Goal: Task Accomplishment & Management: Manage account settings

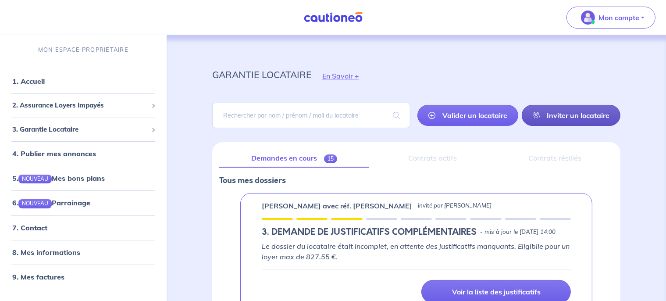
click at [562, 108] on link "Inviter un locataire" at bounding box center [571, 115] width 99 height 21
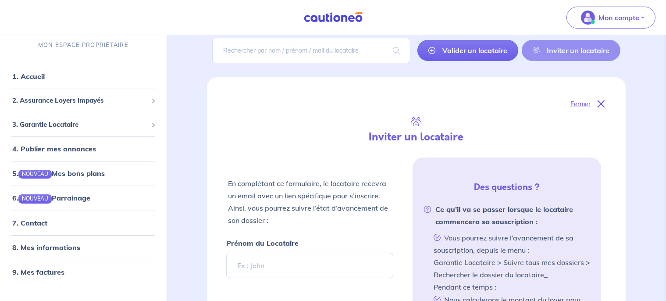
scroll to position [64, 0]
click at [583, 106] on p "Fermer" at bounding box center [580, 104] width 20 height 11
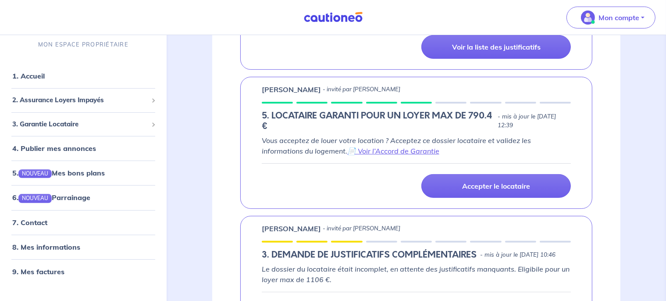
scroll to position [277, 0]
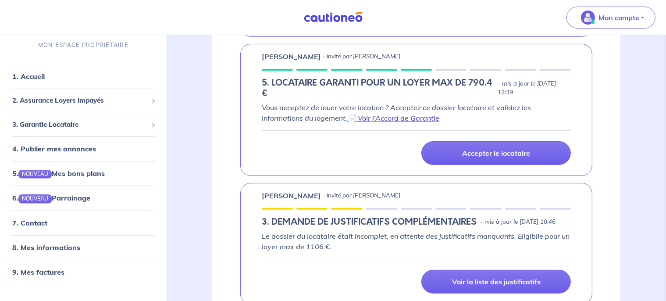
click at [396, 122] on link "📄 Voir l’Accord de Garantie" at bounding box center [393, 118] width 92 height 9
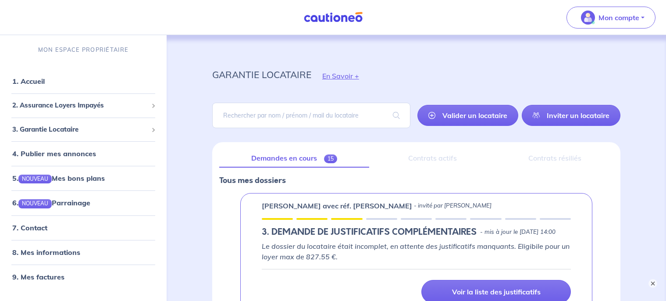
scroll to position [40, 0]
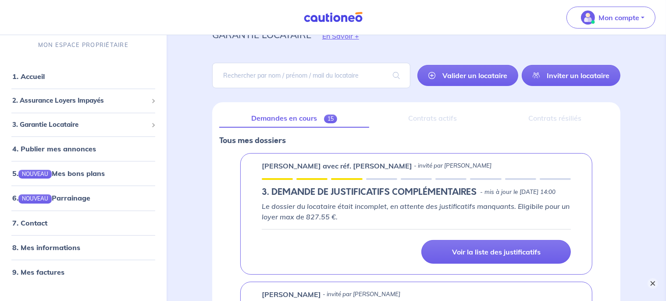
click at [650, 283] on button "×" at bounding box center [652, 283] width 11 height 11
click at [587, 84] on link "Inviter un locataire" at bounding box center [571, 75] width 99 height 21
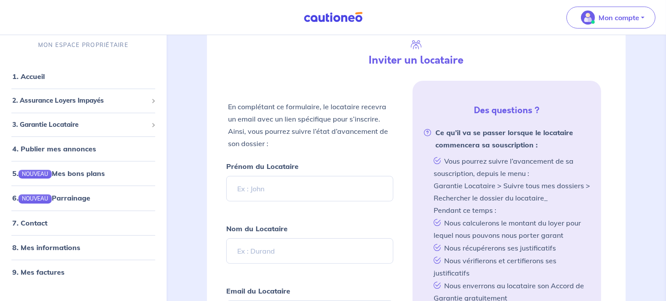
scroll to position [64, 0]
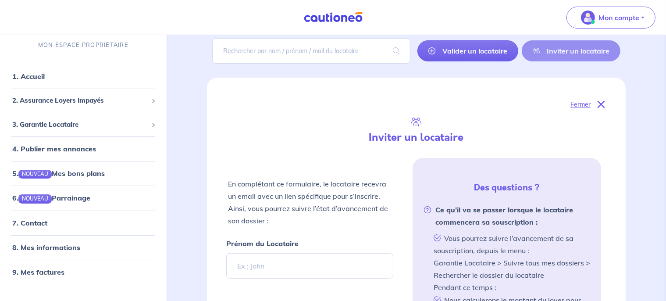
click at [590, 102] on p "Fermer" at bounding box center [580, 104] width 20 height 11
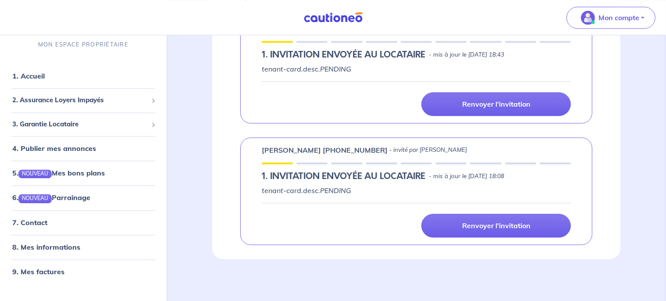
scroll to position [1767, 0]
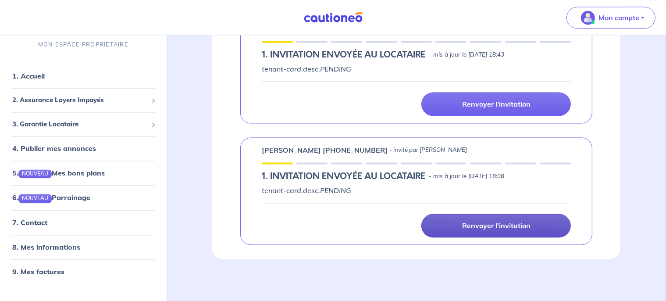
click at [467, 237] on link "Renvoyer l'invitation" at bounding box center [495, 225] width 149 height 24
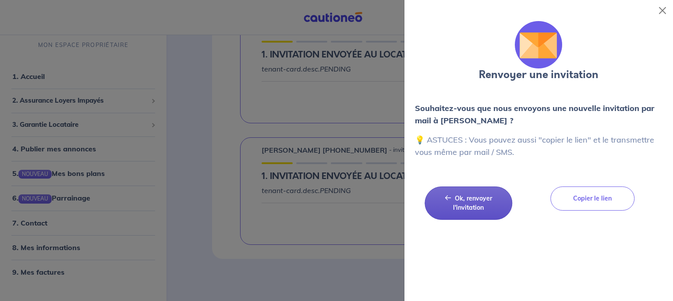
click at [476, 206] on span "Ok, renvoyer l'invitation" at bounding box center [472, 202] width 39 height 17
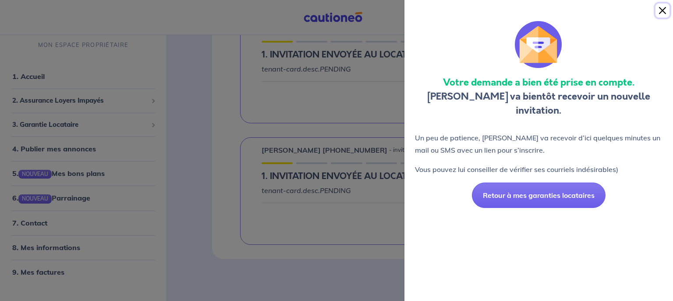
click at [664, 11] on button "Close" at bounding box center [663, 11] width 14 height 14
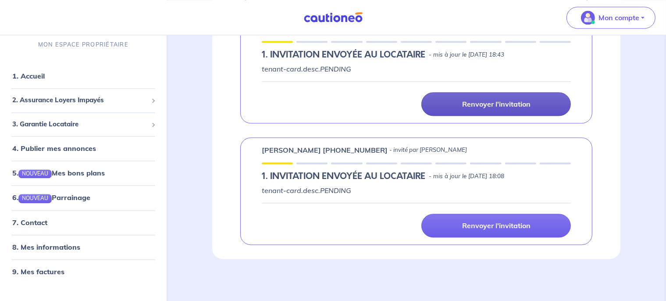
click at [488, 108] on p "Renvoyer l'invitation" at bounding box center [496, 103] width 68 height 9
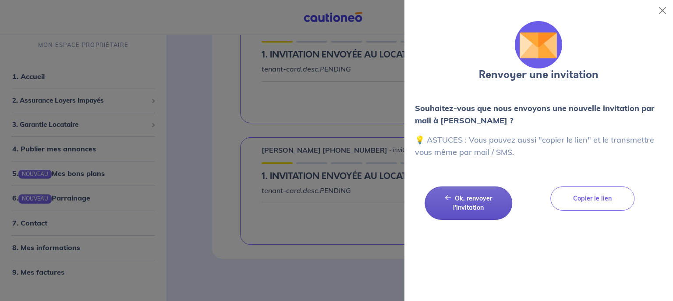
click at [459, 215] on button "Ok, renvoyer l'invitation Ok, renvoyer l'invitation" at bounding box center [469, 202] width 88 height 33
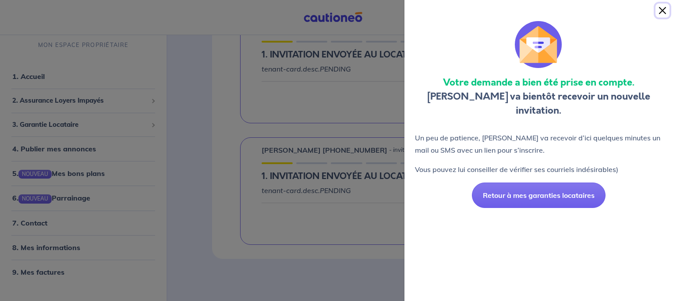
click at [664, 4] on button "Close" at bounding box center [663, 11] width 14 height 14
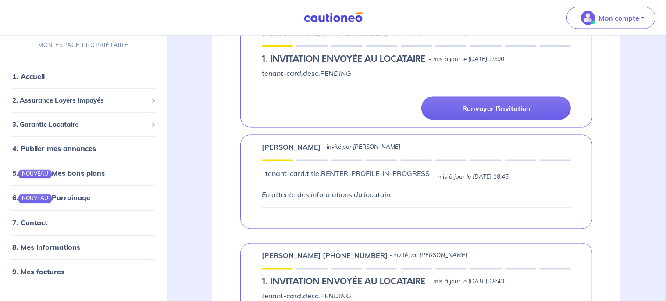
scroll to position [1528, 0]
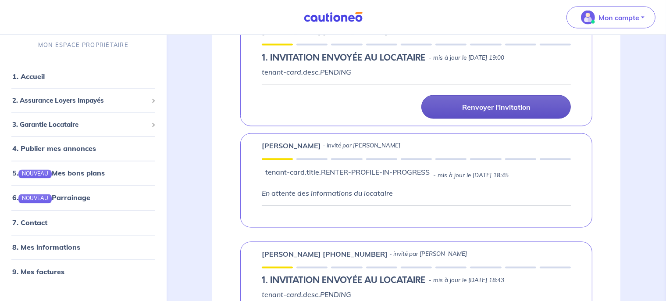
click at [472, 111] on p "Renvoyer l'invitation" at bounding box center [496, 107] width 68 height 9
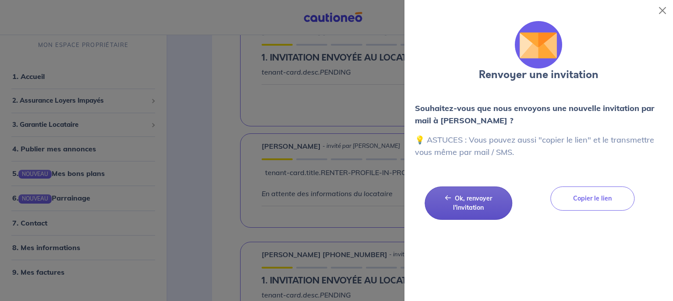
click at [470, 203] on button "Ok, renvoyer l'invitation Ok, renvoyer l'invitation" at bounding box center [469, 202] width 88 height 33
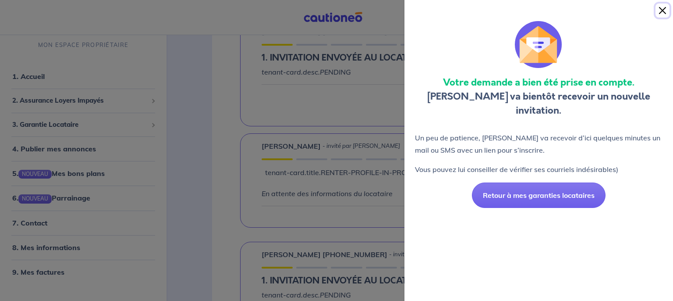
click at [661, 11] on button "Close" at bounding box center [663, 11] width 14 height 14
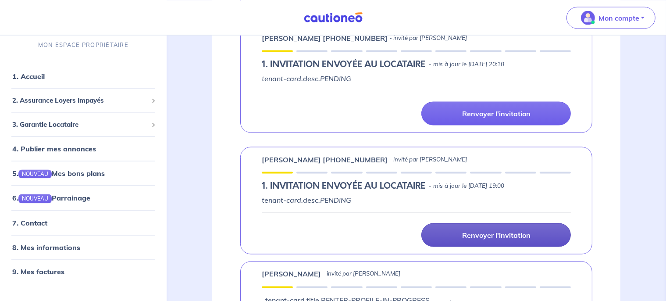
scroll to position [1393, 0]
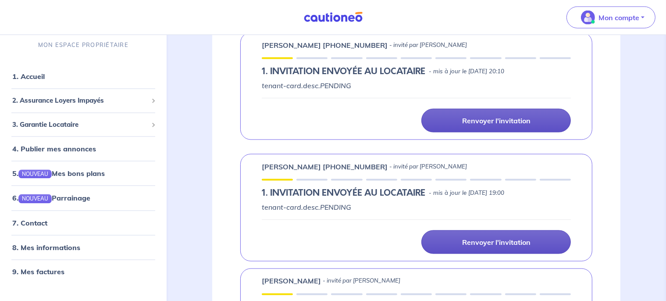
click at [460, 132] on link "Renvoyer l'invitation" at bounding box center [495, 121] width 149 height 24
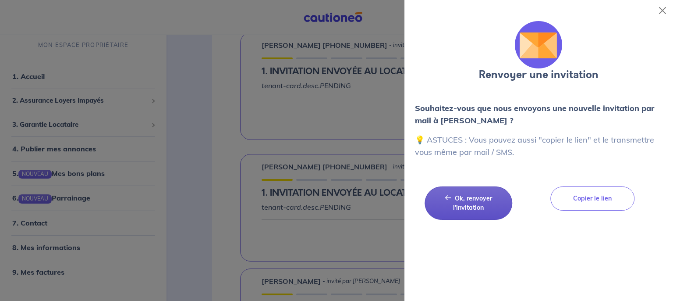
click at [471, 216] on button "Ok, renvoyer l'invitation Ok, renvoyer l'invitation" at bounding box center [469, 202] width 88 height 33
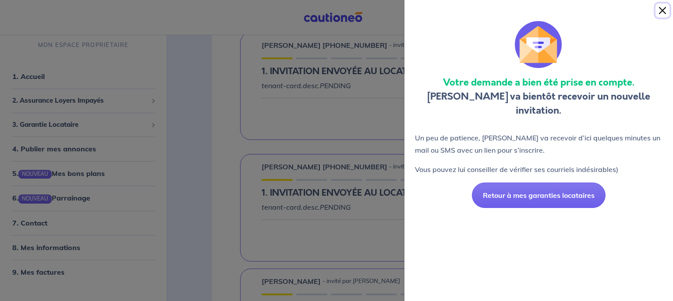
click at [662, 12] on button "Close" at bounding box center [663, 11] width 14 height 14
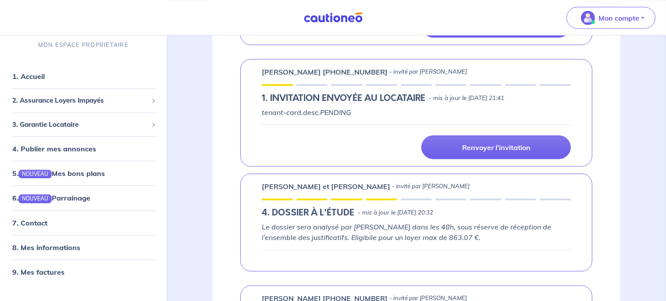
scroll to position [1140, 0]
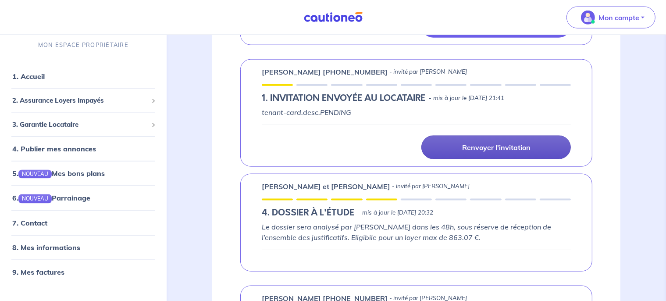
click at [484, 152] on p "Renvoyer l'invitation" at bounding box center [496, 147] width 68 height 9
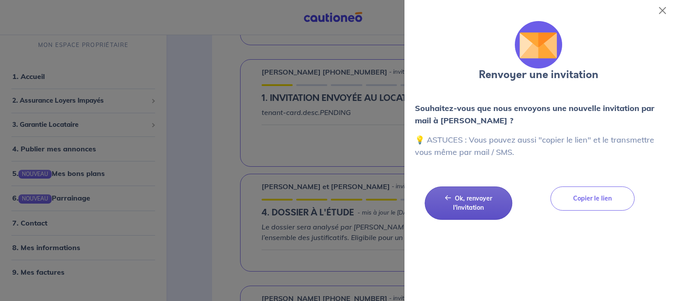
click at [451, 213] on button "Ok, renvoyer l'invitation Ok, renvoyer l'invitation" at bounding box center [469, 202] width 88 height 33
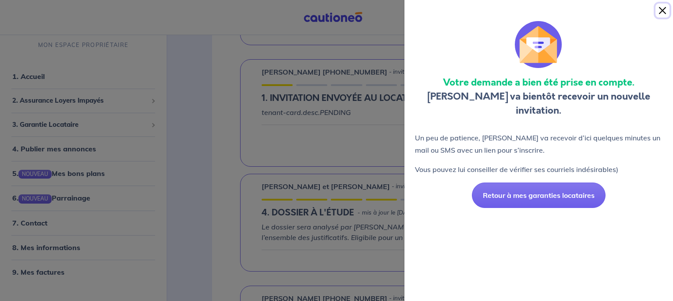
click at [661, 14] on button "Close" at bounding box center [663, 11] width 14 height 14
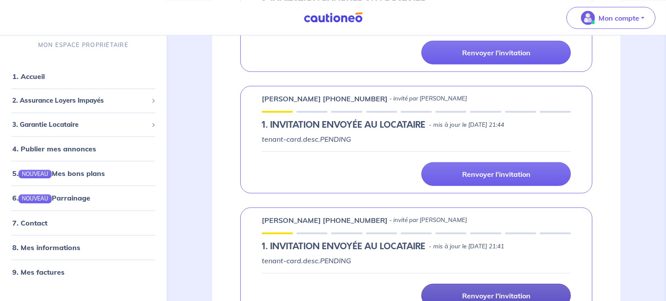
scroll to position [991, 0]
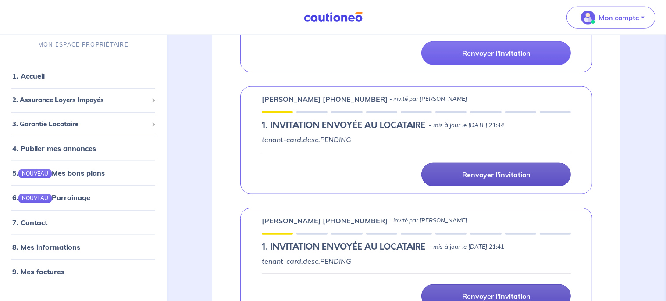
click at [485, 179] on p "Renvoyer l'invitation" at bounding box center [496, 174] width 68 height 9
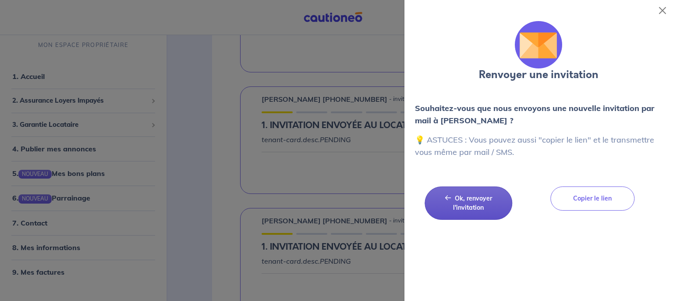
click at [459, 208] on span "Ok, renvoyer l'invitation" at bounding box center [472, 202] width 39 height 17
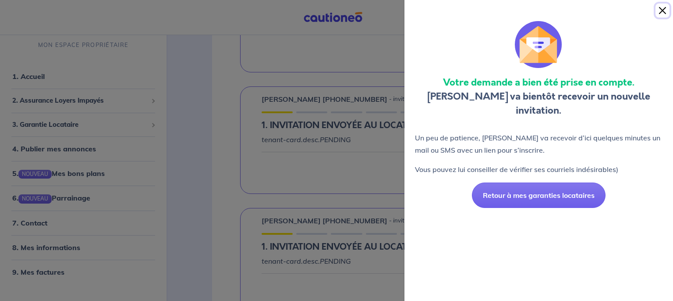
click at [660, 11] on button "Close" at bounding box center [663, 11] width 14 height 14
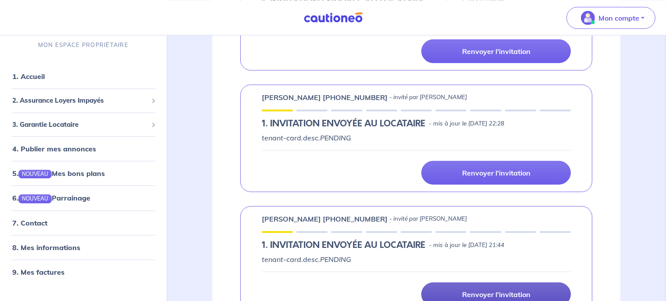
scroll to position [872, 0]
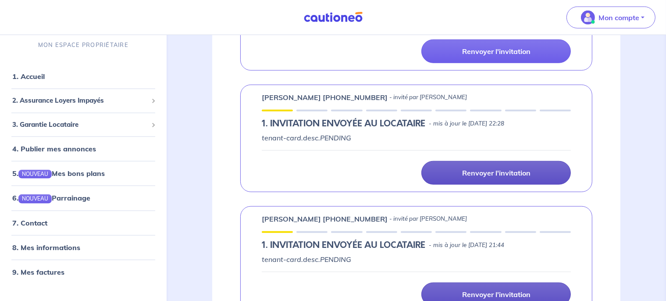
click at [504, 177] on p "Renvoyer l'invitation" at bounding box center [496, 172] width 68 height 9
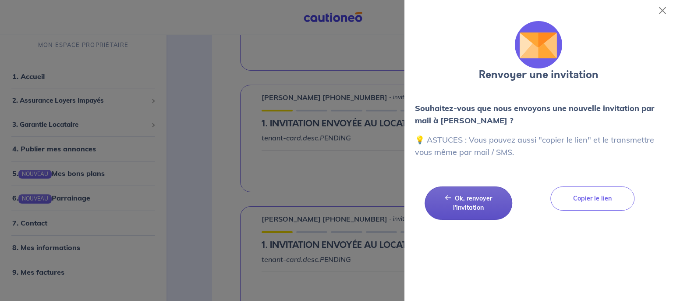
click at [478, 202] on button "Ok, renvoyer l'invitation Ok, renvoyer l'invitation" at bounding box center [469, 202] width 88 height 33
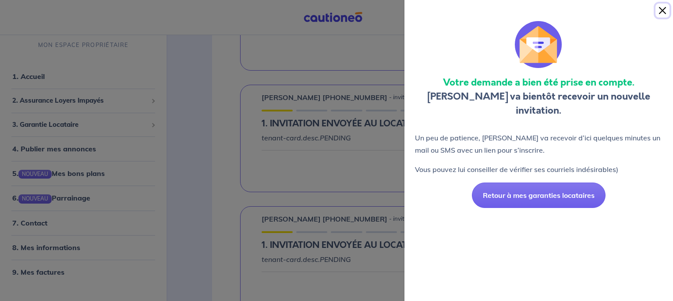
click at [660, 13] on button "Close" at bounding box center [663, 11] width 14 height 14
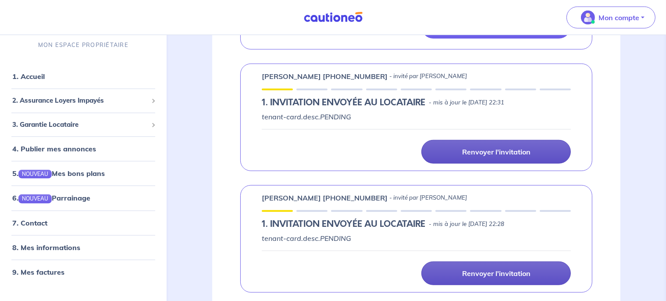
scroll to position [770, 0]
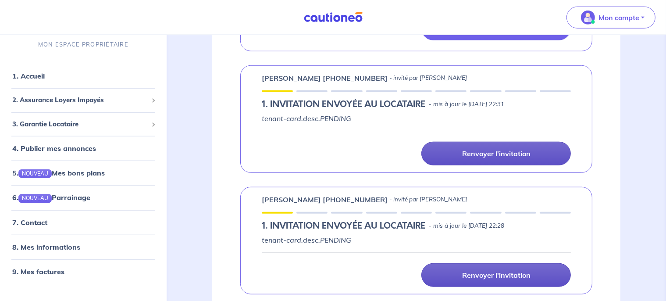
click at [468, 158] on p "Renvoyer l'invitation" at bounding box center [496, 153] width 68 height 9
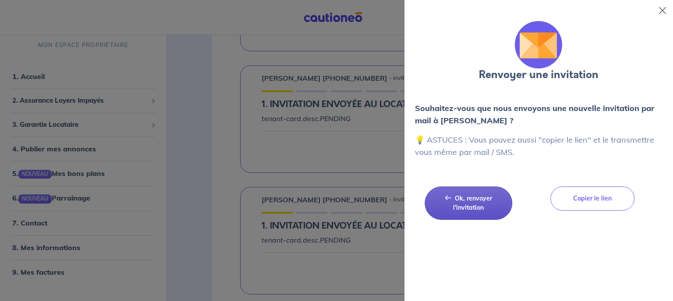
click at [478, 195] on span "Ok, renvoyer l'invitation" at bounding box center [472, 202] width 39 height 17
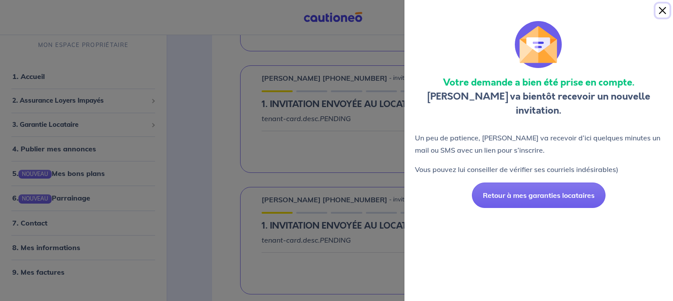
click at [661, 10] on button "Close" at bounding box center [663, 11] width 14 height 14
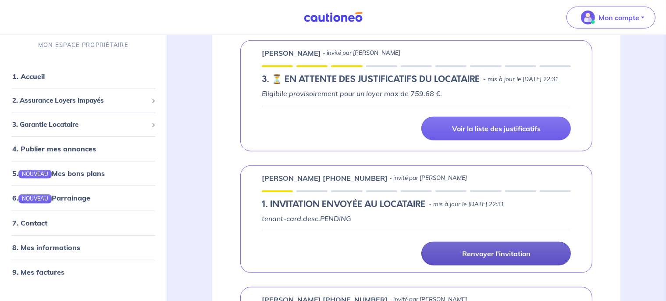
scroll to position [650, 0]
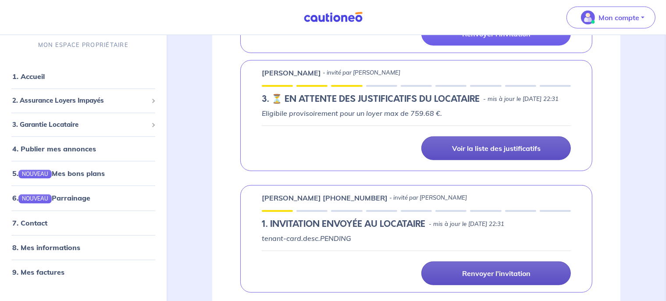
click at [470, 153] on p "Voir la liste des justificatifs" at bounding box center [496, 148] width 89 height 9
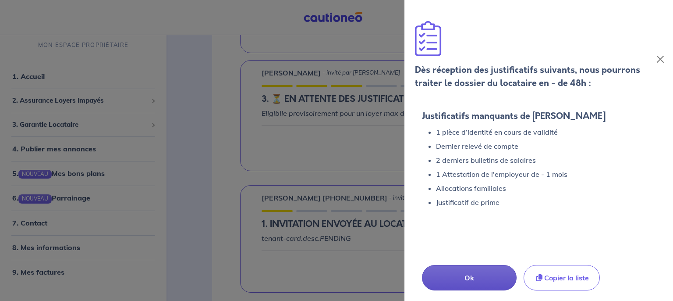
click at [477, 272] on button "Ok" at bounding box center [469, 277] width 95 height 25
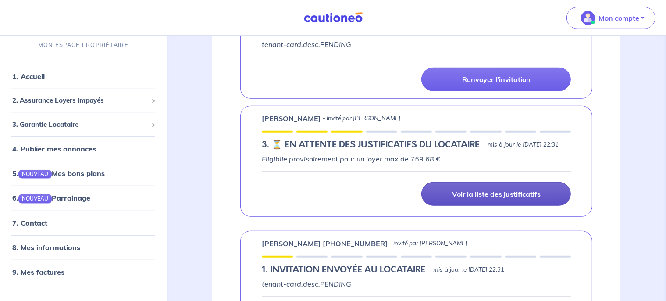
scroll to position [573, 0]
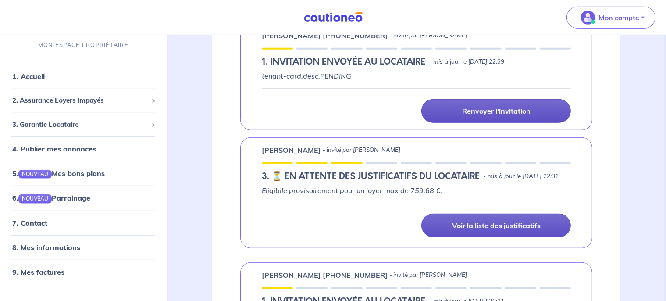
click at [504, 115] on p "Renvoyer l'invitation" at bounding box center [496, 110] width 68 height 9
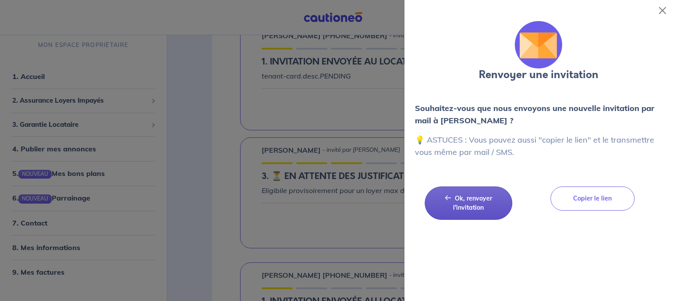
click at [484, 213] on button "Ok, renvoyer l'invitation Ok, renvoyer l'invitation" at bounding box center [469, 202] width 88 height 33
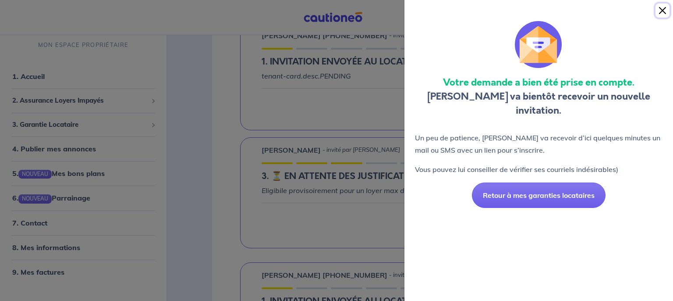
click at [665, 6] on button "Close" at bounding box center [663, 11] width 14 height 14
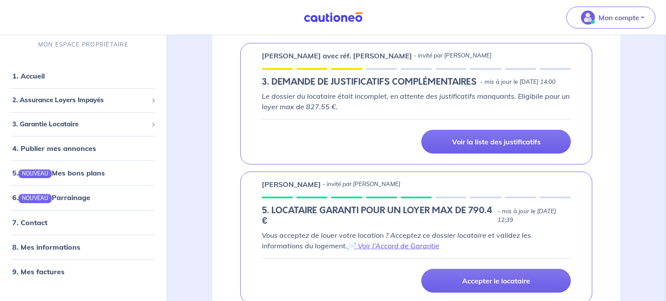
scroll to position [149, 0]
